Goal: Task Accomplishment & Management: Use online tool/utility

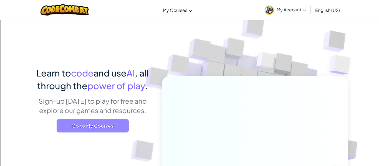
click at [91, 129] on span "Go to My Courses" at bounding box center [93, 125] width 72 height 13
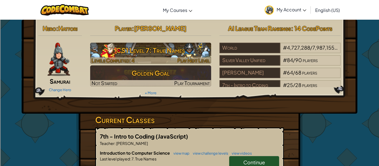
click at [132, 50] on h3 "CS1 Level 7: True Names" at bounding box center [150, 50] width 121 height 13
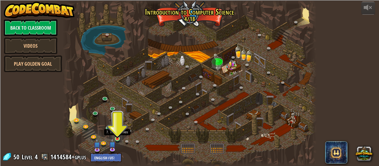
click at [118, 138] on img at bounding box center [117, 132] width 6 height 13
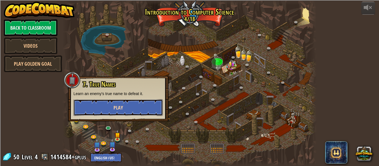
click at [121, 111] on span "Play" at bounding box center [118, 107] width 9 height 7
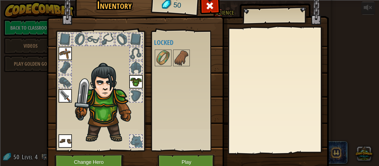
click at [184, 47] on div "Available Equip Equip Equip Equip (double-click to equip) Locked" at bounding box center [187, 91] width 66 height 116
click at [180, 59] on img at bounding box center [182, 58] width 16 height 16
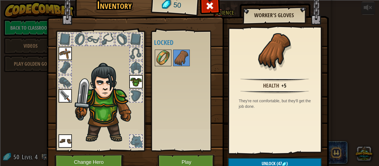
click at [166, 61] on img at bounding box center [164, 58] width 16 height 16
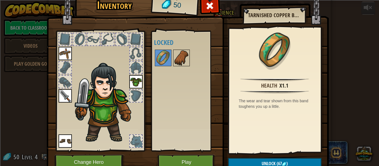
click at [181, 58] on img at bounding box center [182, 58] width 16 height 16
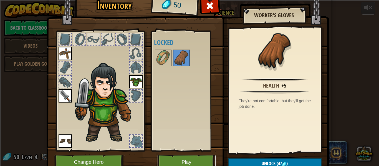
click at [192, 161] on button "Play" at bounding box center [187, 162] width 58 height 15
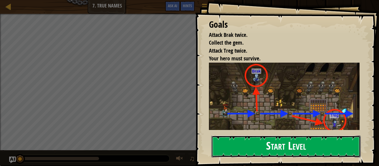
click at [243, 151] on button "Start Level" at bounding box center [286, 147] width 149 height 22
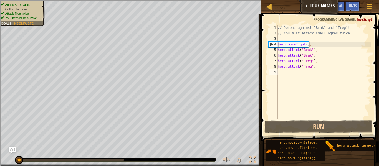
click at [281, 73] on div "// Defend against "Brak" and "Treg"! // You must attack small ogres twice. hero…" at bounding box center [324, 78] width 94 height 106
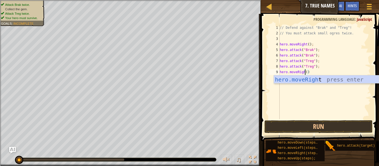
scroll to position [3, 4]
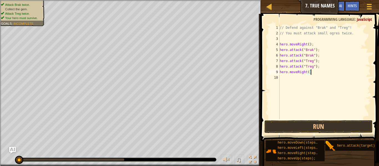
type textarea "hero.moveRight();"
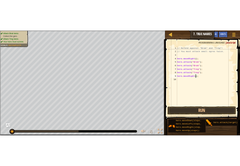
scroll to position [3, 4]
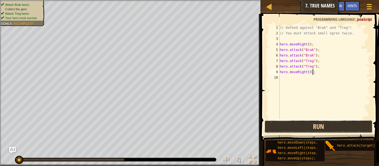
click at [357, 124] on button "Run" at bounding box center [319, 127] width 108 height 13
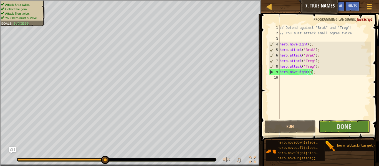
click at [310, 73] on div "// Defend against "Brak" and "Treg"! // You must attack small ogres twice. hero…" at bounding box center [325, 78] width 92 height 106
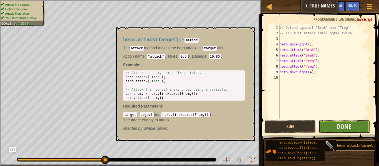
type textarea "hero.moveRight(4);"
click at [353, 147] on span "hero.attack(target);" at bounding box center [358, 146] width 40 height 4
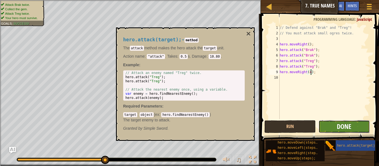
click at [343, 123] on span "Done" at bounding box center [344, 126] width 14 height 9
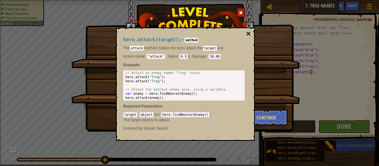
click at [249, 33] on button "×" at bounding box center [248, 34] width 4 height 8
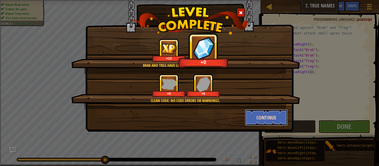
click at [253, 117] on button "Continue" at bounding box center [266, 117] width 43 height 17
